Goal: Task Accomplishment & Management: Complete application form

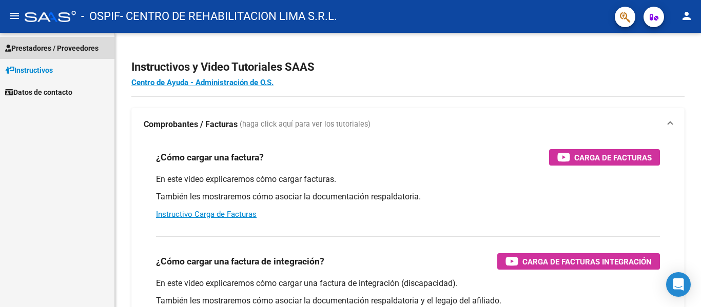
click at [40, 54] on link "Prestadores / Proveedores" at bounding box center [57, 48] width 114 height 22
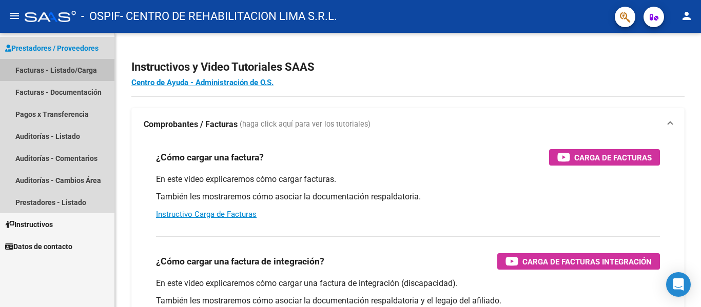
click at [40, 73] on link "Facturas - Listado/Carga" at bounding box center [57, 70] width 114 height 22
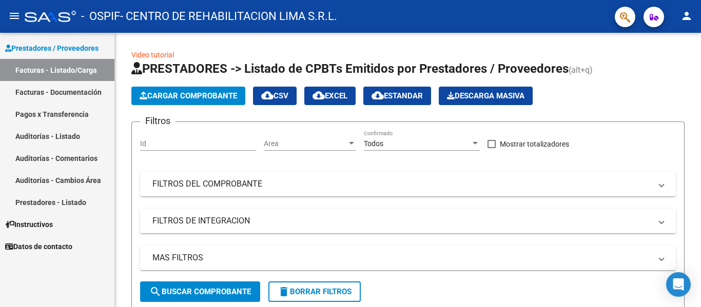
click at [49, 88] on link "Facturas - Documentación" at bounding box center [57, 92] width 114 height 22
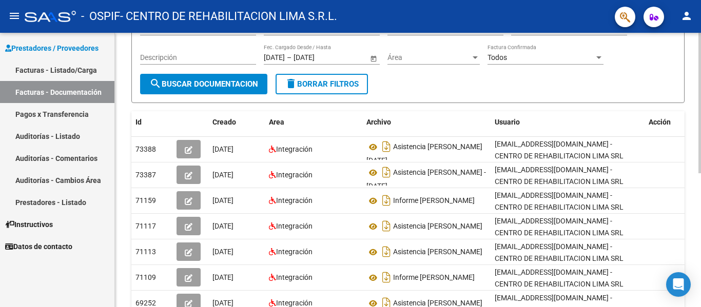
scroll to position [38, 0]
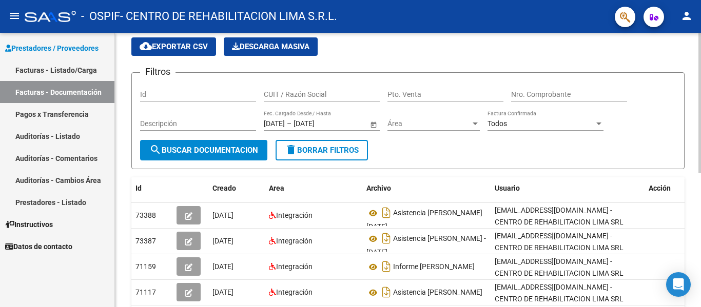
click at [683, 151] on div "PRESTADORES -> Comprobantes - Documentación Respaldatoria cloud_download Export…" at bounding box center [409, 258] width 588 height 527
click at [76, 160] on link "Auditorías - Comentarios" at bounding box center [57, 158] width 114 height 22
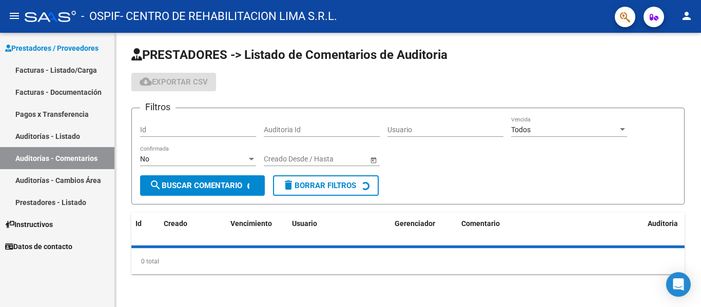
scroll to position [26, 0]
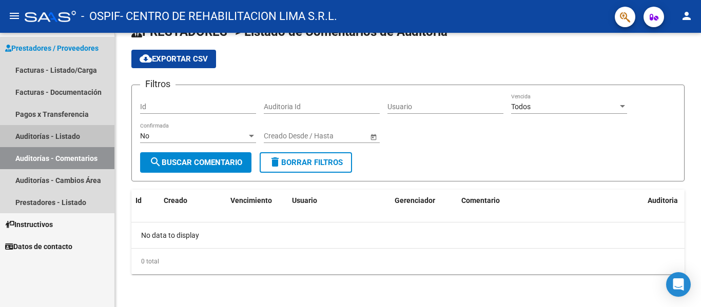
click at [66, 131] on link "Auditorías - Listado" at bounding box center [57, 136] width 114 height 22
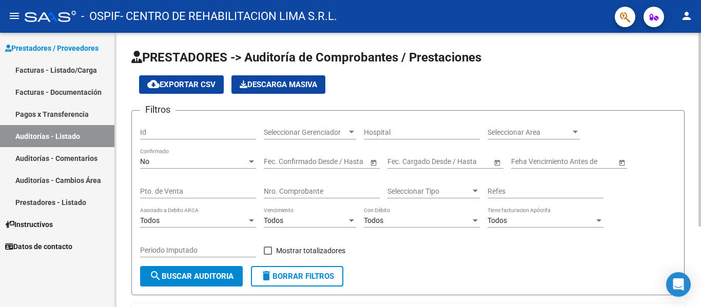
click at [600, 12] on div "menu - OSPIF - CENTRO DE REHABILITACION LIMA S.R.L. person Prestadores / Provee…" at bounding box center [350, 153] width 701 height 307
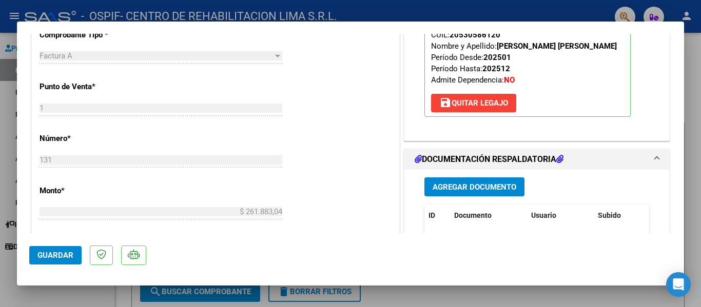
scroll to position [409, 0]
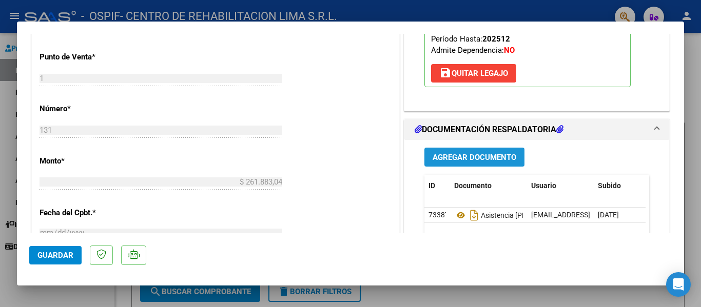
click at [450, 151] on button "Agregar Documento" at bounding box center [474, 157] width 100 height 19
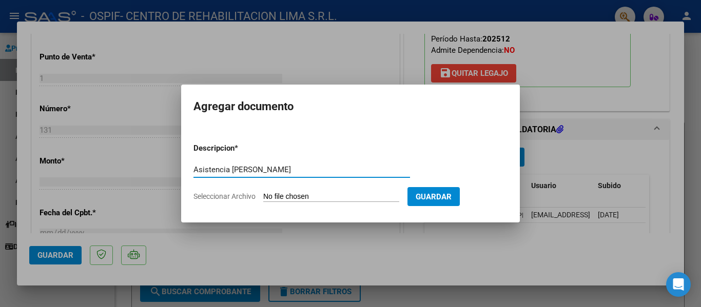
type input "Asistencia [PERSON_NAME]"
click at [305, 195] on input "Seleccionar Archivo" at bounding box center [331, 197] width 136 height 10
type input "C:\fakepath\Asistencia [PERSON_NAME].pdf"
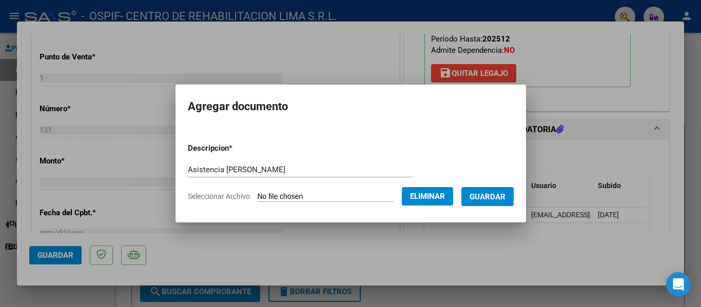
click at [487, 202] on button "Guardar" at bounding box center [487, 196] width 52 height 19
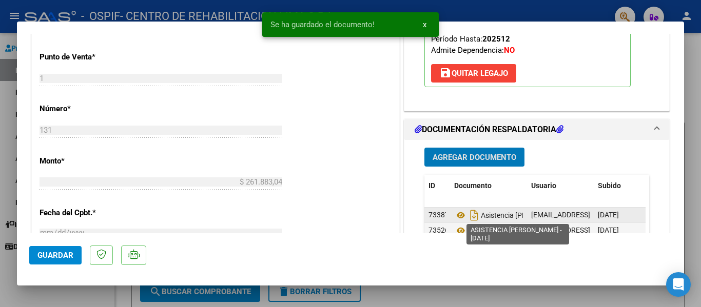
click at [488, 214] on span "Asistencia [PERSON_NAME] - [DATE]" at bounding box center [525, 215] width 142 height 8
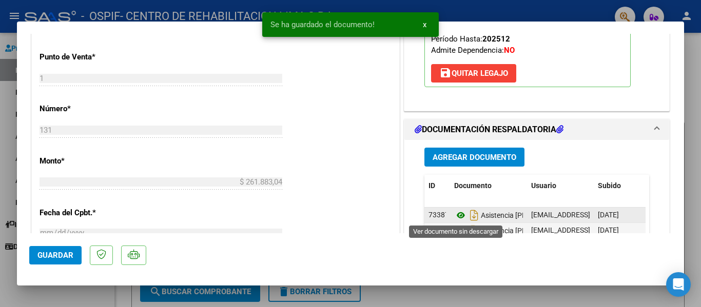
click at [462, 212] on icon at bounding box center [460, 215] width 13 height 12
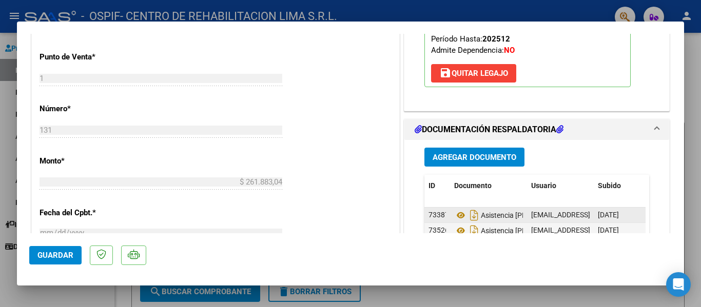
click at [619, 218] on span "[DATE]" at bounding box center [608, 215] width 21 height 8
click at [429, 214] on span "73387" at bounding box center [438, 215] width 21 height 8
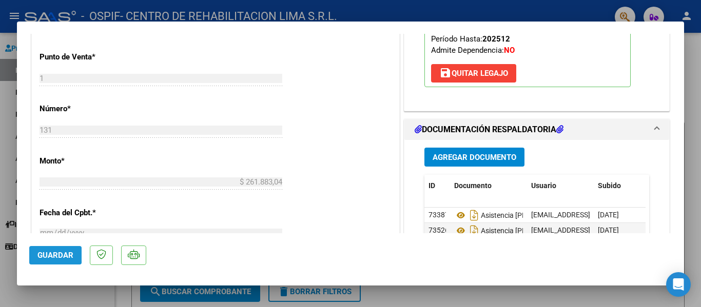
click at [42, 255] on span "Guardar" at bounding box center [55, 255] width 36 height 9
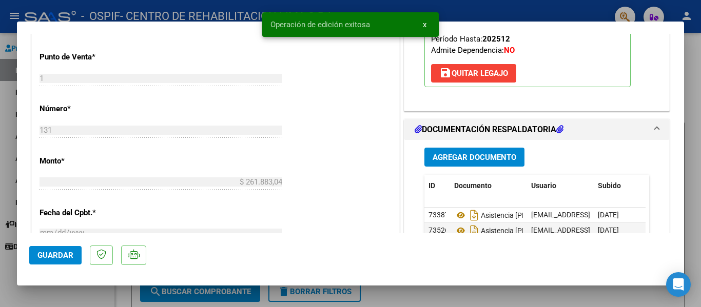
click at [694, 40] on div at bounding box center [350, 153] width 701 height 307
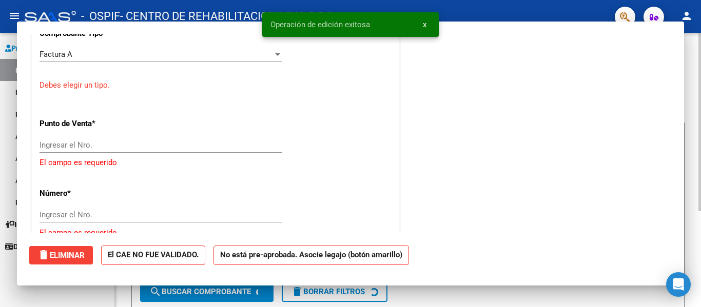
scroll to position [0, 0]
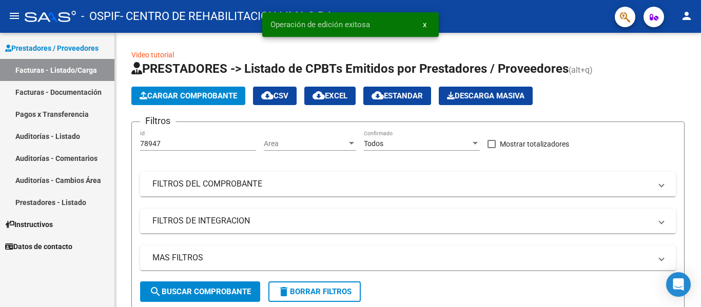
click at [84, 89] on link "Facturas - Documentación" at bounding box center [57, 92] width 114 height 22
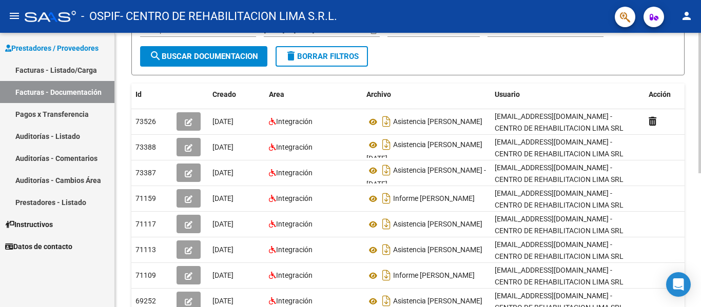
scroll to position [133, 0]
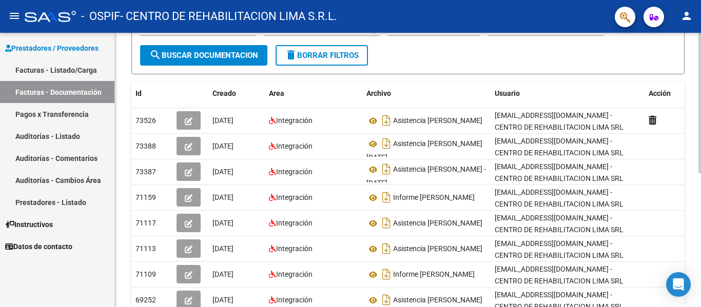
click at [698, 154] on div at bounding box center [699, 173] width 3 height 141
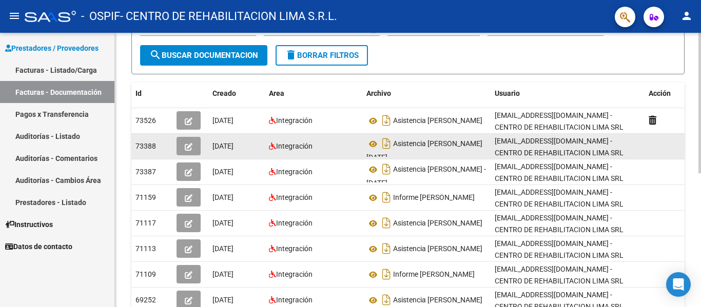
click at [190, 148] on icon "button" at bounding box center [189, 147] width 8 height 8
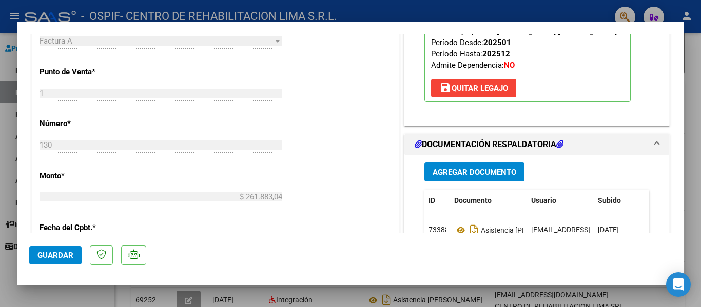
scroll to position [411, 0]
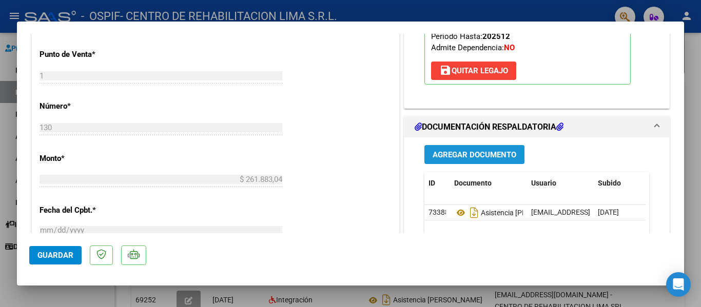
click at [462, 156] on span "Agregar Documento" at bounding box center [474, 154] width 84 height 9
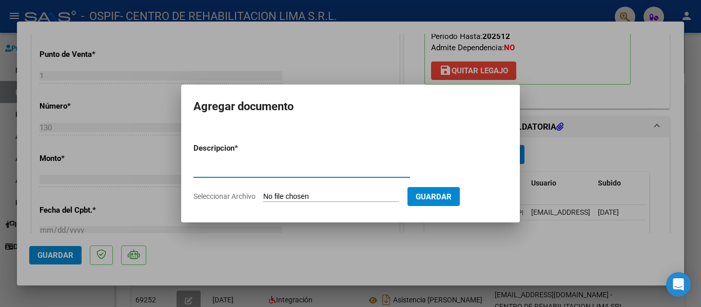
type input "A"
type input "Asistencia [PERSON_NAME]"
click at [363, 192] on input "Seleccionar Archivo" at bounding box center [331, 197] width 136 height 10
type input "C:\fakepath\Asistencia [PERSON_NAME].pdf"
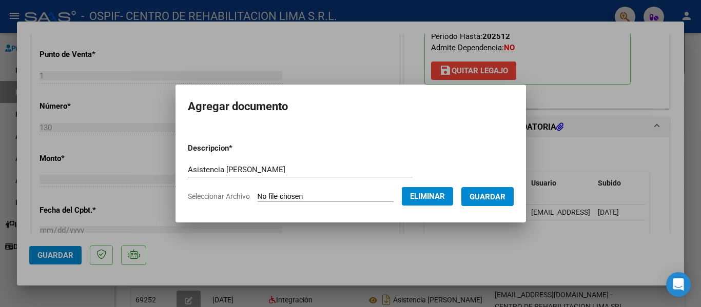
click at [498, 194] on span "Guardar" at bounding box center [487, 196] width 36 height 9
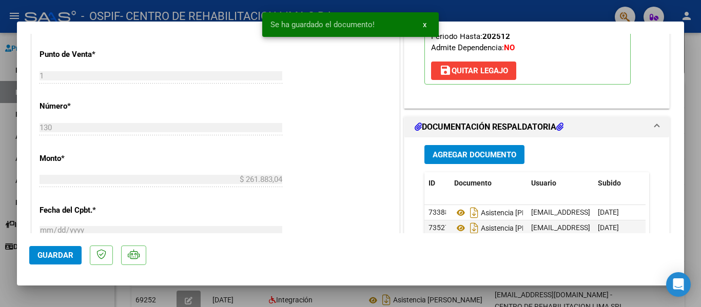
click at [692, 89] on div at bounding box center [350, 153] width 701 height 307
